Goal: Task Accomplishment & Management: Manage account settings

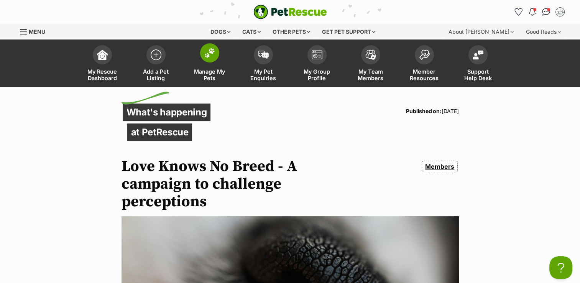
click at [216, 53] on span at bounding box center [209, 52] width 19 height 19
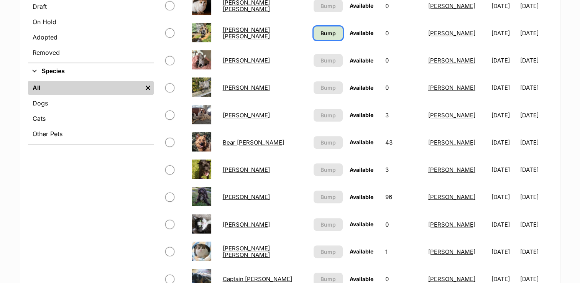
click at [320, 35] on span "Bump" at bounding box center [327, 33] width 15 height 8
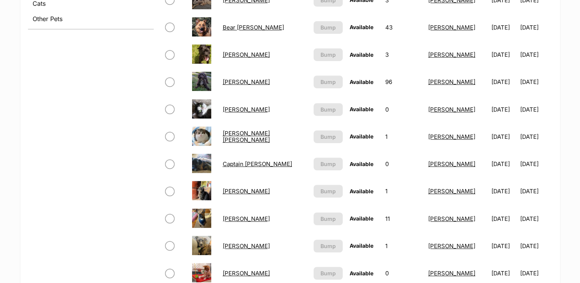
scroll to position [268, 0]
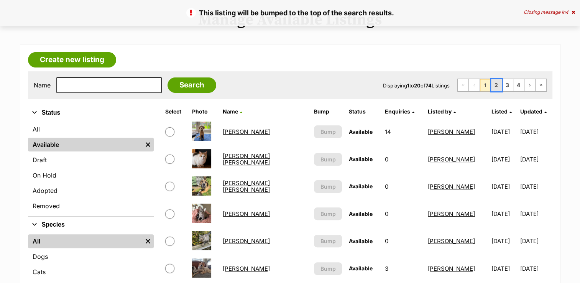
click at [498, 83] on link "2" at bounding box center [496, 85] width 11 height 12
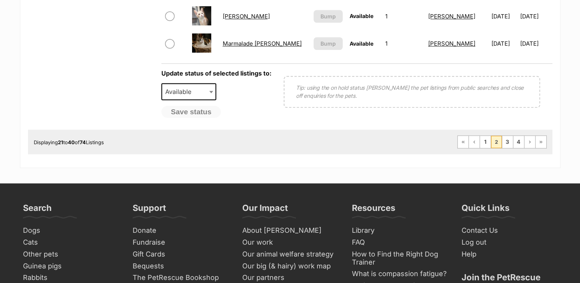
scroll to position [652, 0]
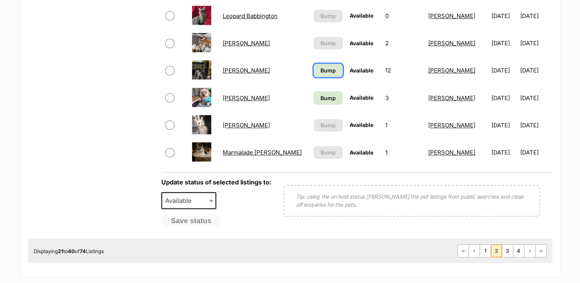
click at [324, 74] on link "Bump" at bounding box center [328, 70] width 29 height 13
click at [320, 99] on span "Bump" at bounding box center [327, 98] width 15 height 8
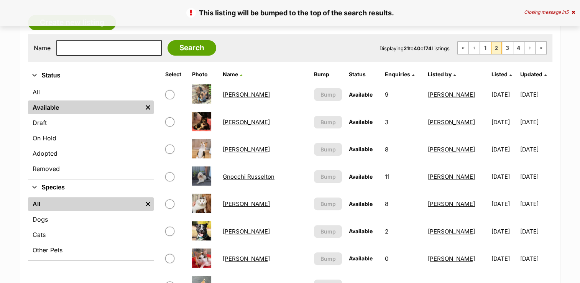
scroll to position [192, 0]
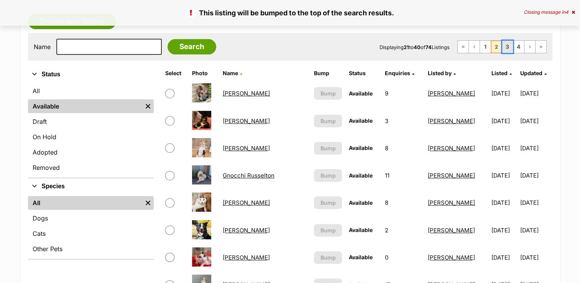
click at [506, 46] on link "3" at bounding box center [507, 47] width 11 height 12
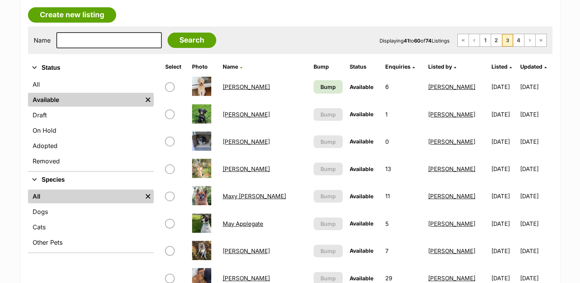
scroll to position [268, 0]
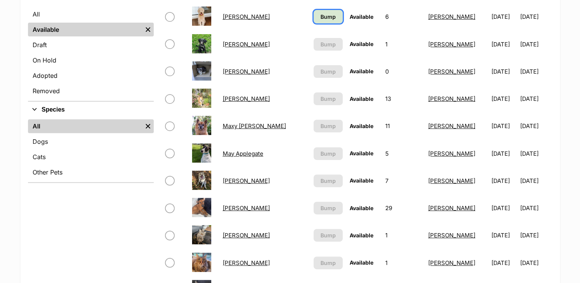
click at [329, 16] on link "Bump" at bounding box center [328, 16] width 29 height 13
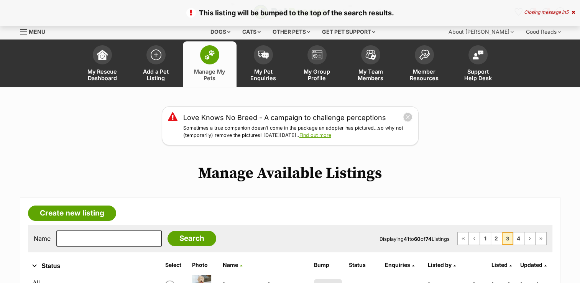
scroll to position [77, 0]
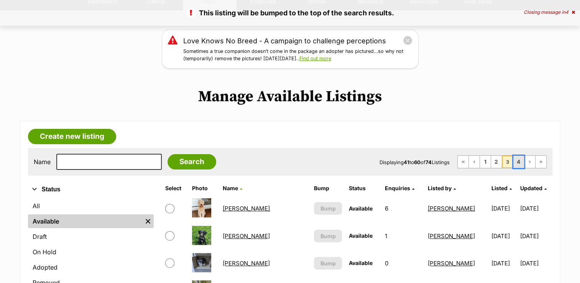
click at [516, 163] on link "4" at bounding box center [518, 162] width 11 height 12
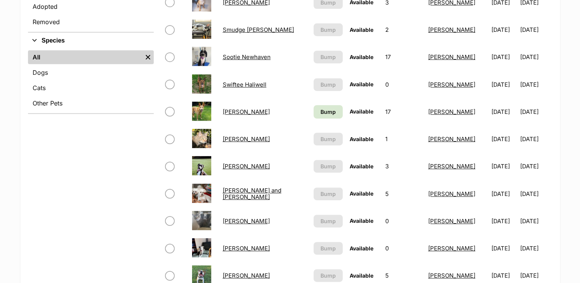
scroll to position [383, 0]
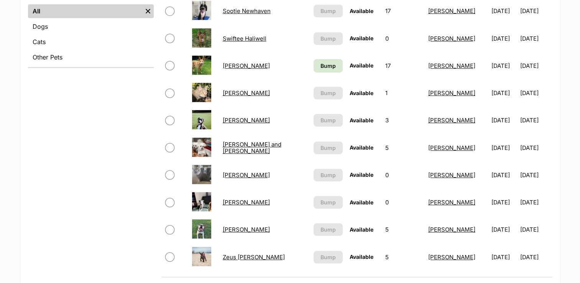
click at [330, 71] on td "Bump" at bounding box center [327, 66] width 35 height 26
click at [327, 67] on link "Bump" at bounding box center [328, 65] width 29 height 13
